Goal: Use online tool/utility: Utilize a website feature to perform a specific function

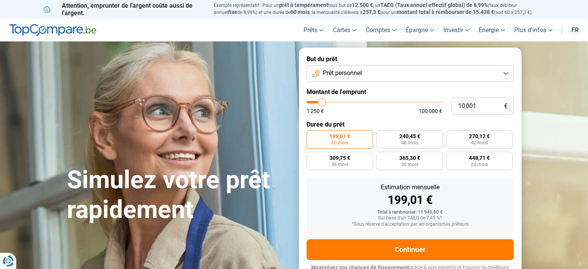
type input "10 500"
type input "10500"
type input "10 750"
type input "10750"
type input "11 000"
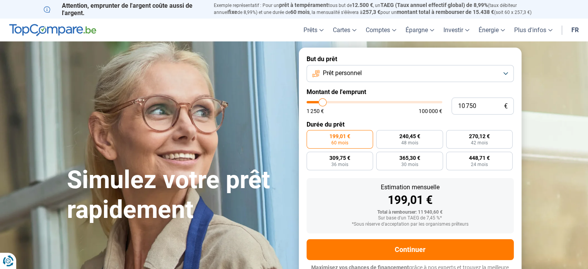
type input "11000"
type input "11 250"
type input "11250"
type input "11 500"
type input "11500"
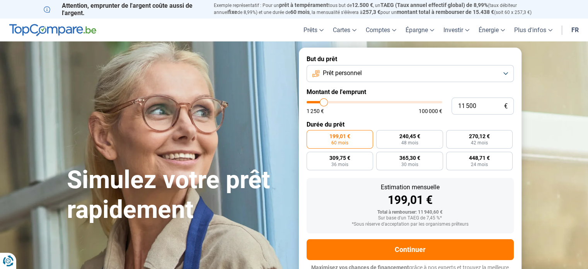
type input "11 750"
type input "11750"
type input "12 000"
type input "12000"
type input "12 250"
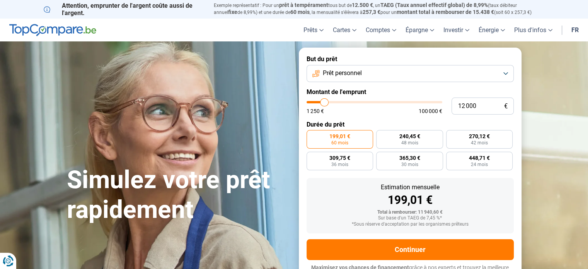
type input "12250"
type input "12 500"
type input "12500"
type input "12 750"
type input "12750"
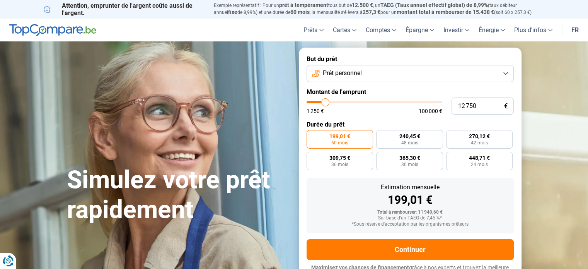
type input "13 250"
type input "13250"
type input "13 500"
type input "13500"
type input "14 000"
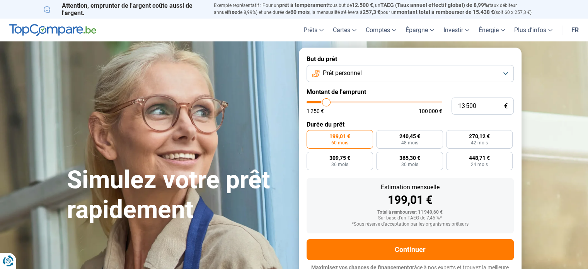
type input "14000"
type input "14 500"
type input "14500"
type input "14 750"
type input "14750"
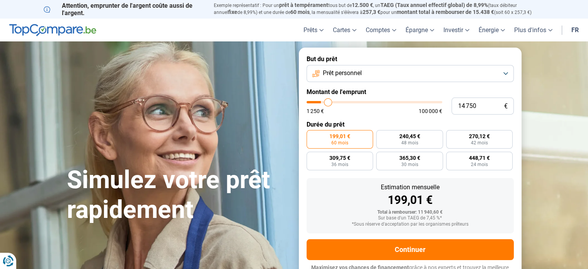
type input "15 250"
type input "15250"
type input "15 500"
type input "15500"
type input "15 750"
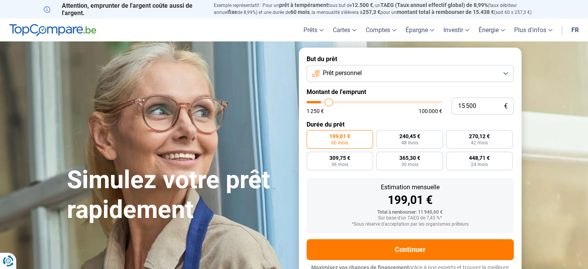
type input "15750"
type input "16 000"
type input "16000"
type input "16 250"
type input "16250"
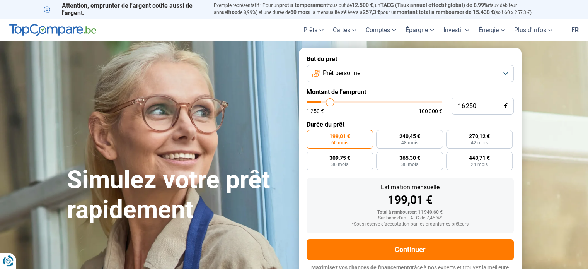
type input "16 500"
type input "16500"
type input "16 250"
type input "16250"
type input "16 000"
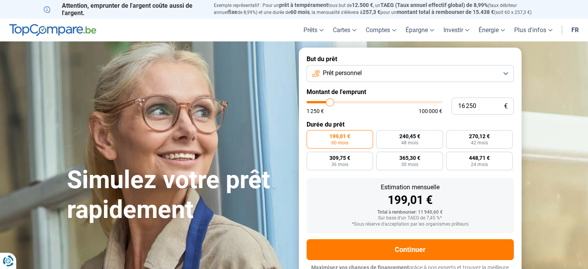
type input "16000"
type input "15 750"
type input "15750"
type input "15 500"
type input "15500"
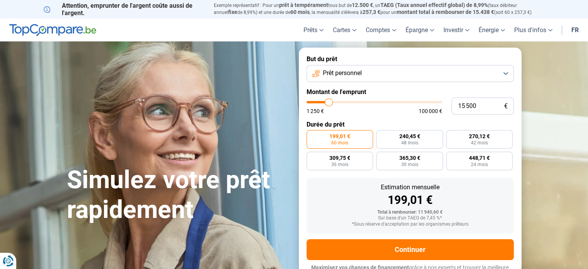
type input "15 250"
type input "15250"
type input "14 750"
type input "14750"
type input "14 500"
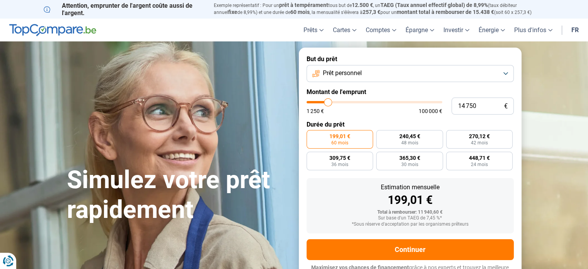
type input "14500"
type input "14 250"
type input "14250"
type input "14 000"
type input "14000"
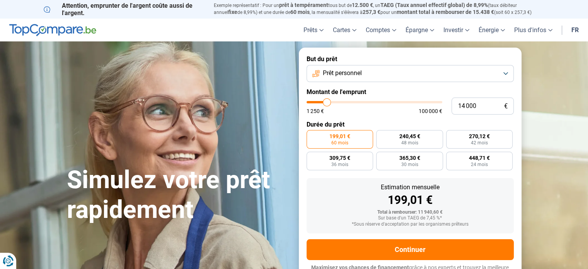
type input "13 750"
type input "13750"
type input "13 500"
type input "13500"
type input "13 250"
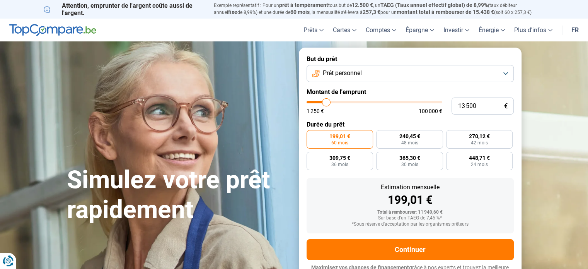
type input "13250"
type input "13 000"
type input "13000"
type input "12 750"
type input "12750"
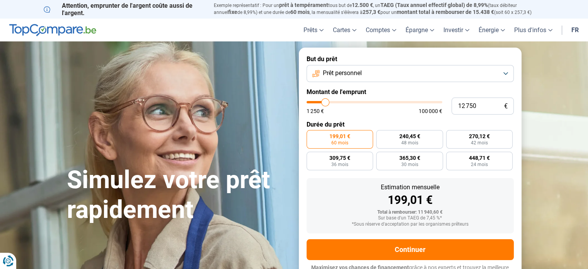
type input "12 500"
type input "12500"
type input "12 250"
type input "12250"
type input "12 000"
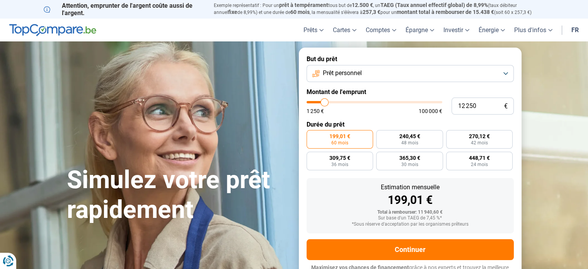
type input "12000"
type input "11 750"
type input "11750"
type input "11 500"
type input "11500"
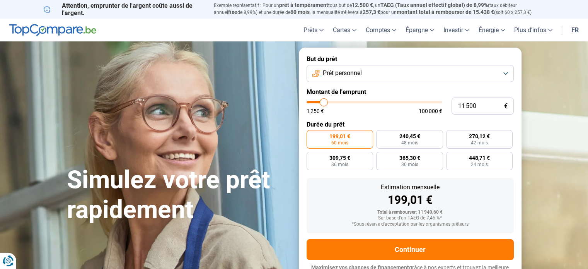
type input "11 250"
type input "11250"
type input "11 000"
type input "11000"
type input "10 750"
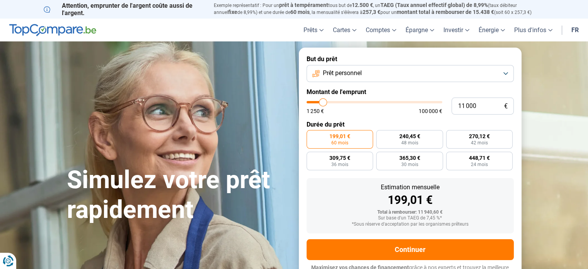
type input "10750"
type input "10 500"
type input "10500"
type input "10 250"
type input "10250"
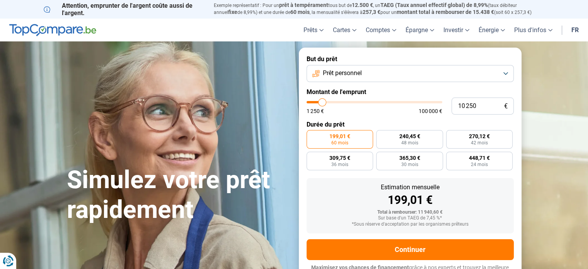
type input "10 000"
type input "10000"
type input "9 750"
type input "9750"
type input "9 500"
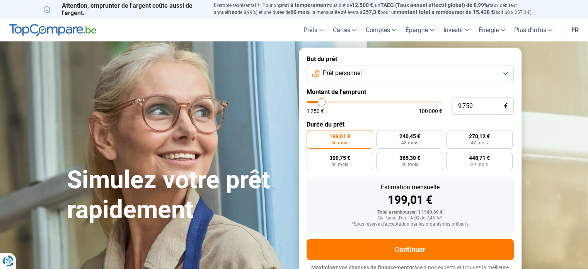
type input "9500"
type input "9 250"
type input "9250"
type input "8 500"
type input "8500"
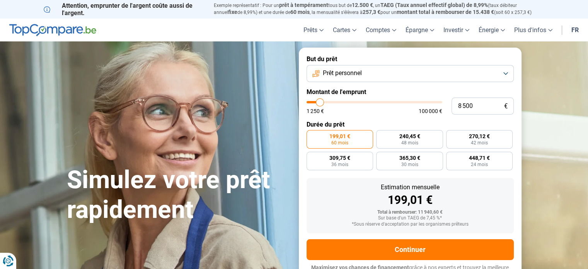
type input "8 250"
type input "8250"
type input "8 000"
type input "8000"
type input "7 750"
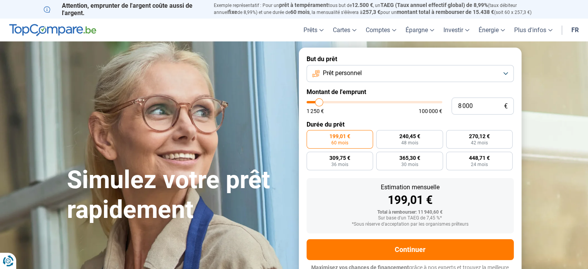
type input "7750"
type input "7 500"
type input "7500"
type input "7 000"
type input "7000"
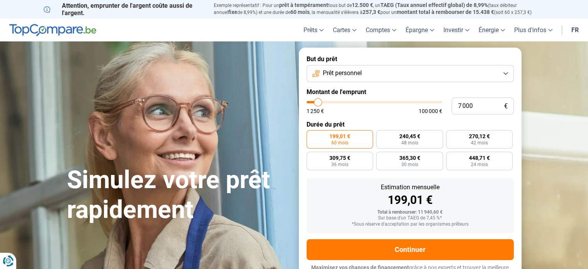
type input "6 750"
type input "6750"
type input "6 500"
type input "6500"
type input "6 000"
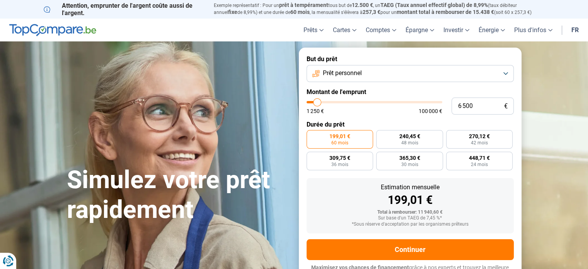
type input "6000"
type input "5 500"
type input "5500"
type input "5 250"
type input "5250"
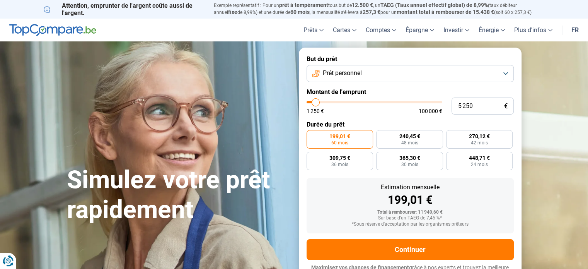
type input "4 500"
type input "4500"
type input "4 250"
type input "4250"
type input "4 000"
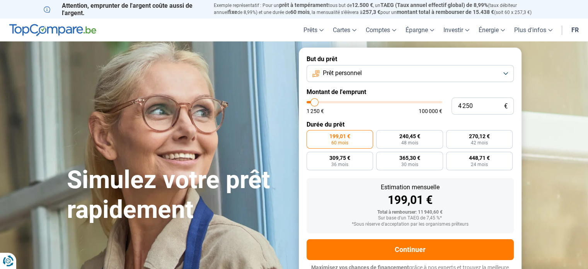
type input "4000"
type input "3 750"
type input "3750"
type input "3 500"
type input "3500"
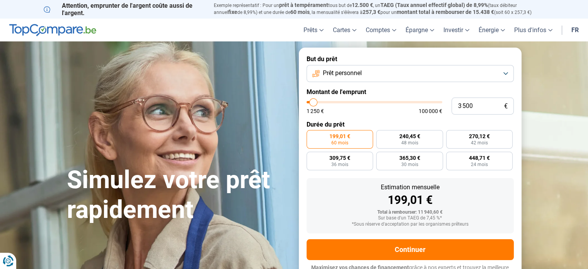
type input "3 250"
type input "3250"
type input "3 000"
type input "3000"
type input "2 750"
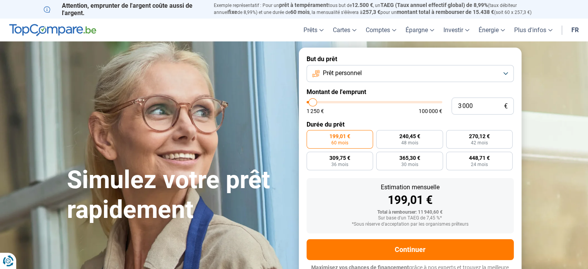
type input "2750"
type input "2 500"
type input "2500"
type input "2 000"
type input "2000"
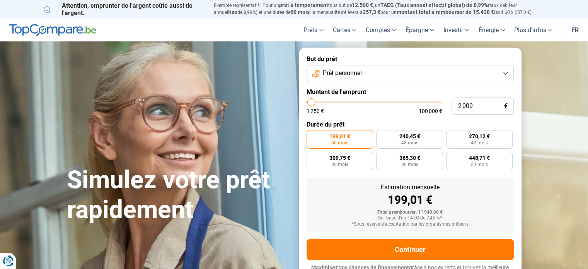
type input "1 250"
type input "1250"
type input "1 500"
type input "1500"
type input "2 000"
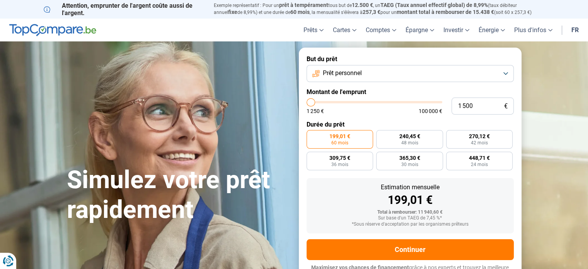
type input "2000"
type input "2 250"
type input "2250"
type input "2 500"
type input "2500"
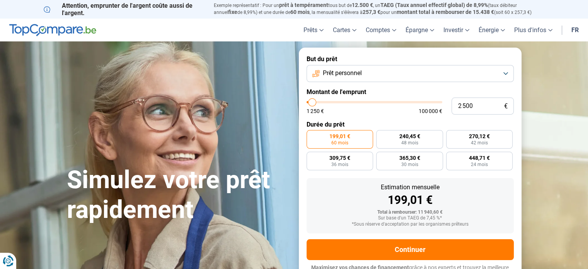
type input "2 750"
type input "2750"
type input "3 000"
drag, startPoint x: 325, startPoint y: 117, endPoint x: 317, endPoint y: 116, distance: 8.5
type input "3000"
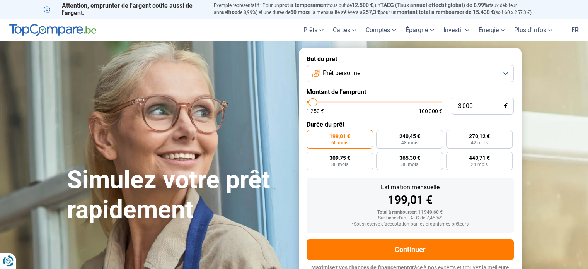
click at [317, 103] on input "range" at bounding box center [374, 102] width 136 height 2
radio input "true"
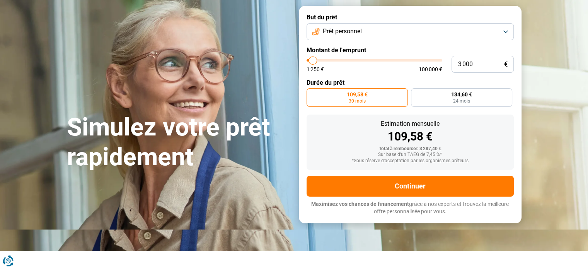
scroll to position [42, 0]
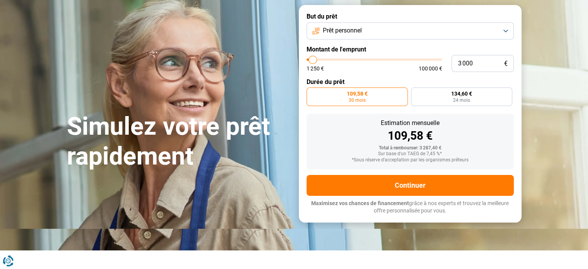
type input "2 000"
type input "2000"
type input "1 750"
type input "1750"
type input "1 500"
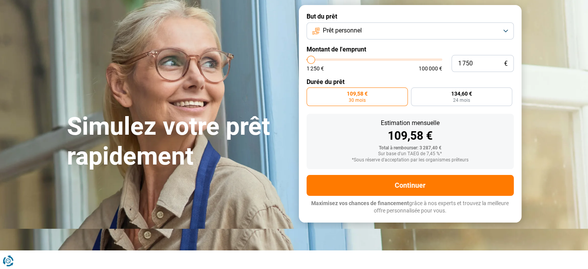
type input "1500"
type input "1 250"
drag, startPoint x: 316, startPoint y: 75, endPoint x: 303, endPoint y: 75, distance: 13.1
type input "1250"
click at [306, 61] on input "range" at bounding box center [374, 59] width 136 height 2
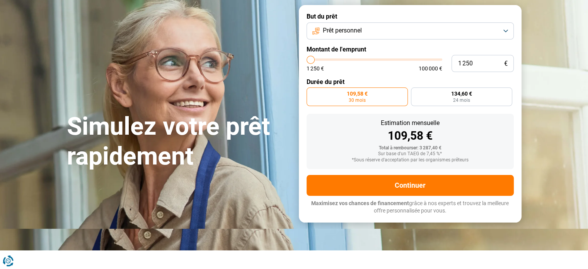
radio input "true"
